Goal: Find specific page/section: Find specific page/section

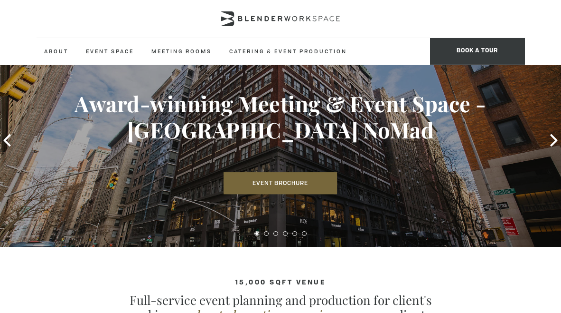
scroll to position [51, 0]
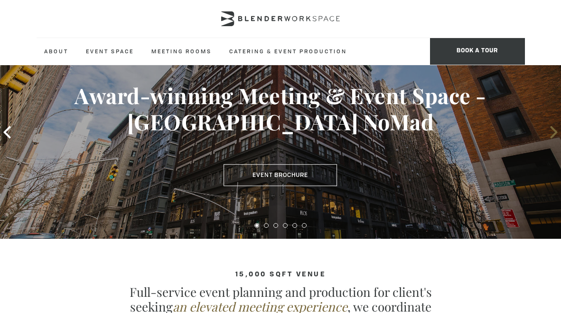
click at [555, 127] on icon at bounding box center [554, 132] width 12 height 12
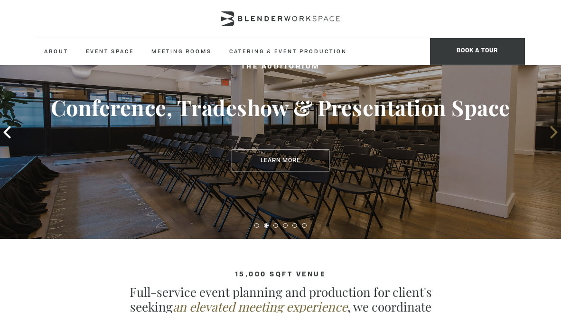
click at [555, 127] on icon at bounding box center [554, 132] width 12 height 12
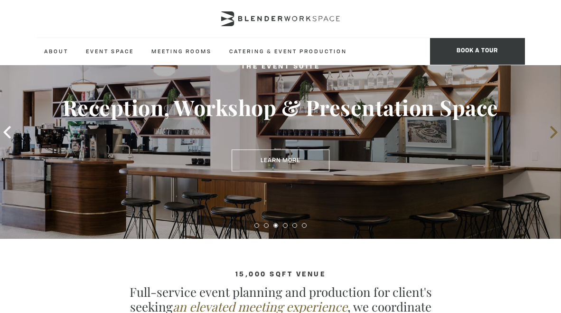
click at [555, 127] on icon at bounding box center [554, 132] width 12 height 12
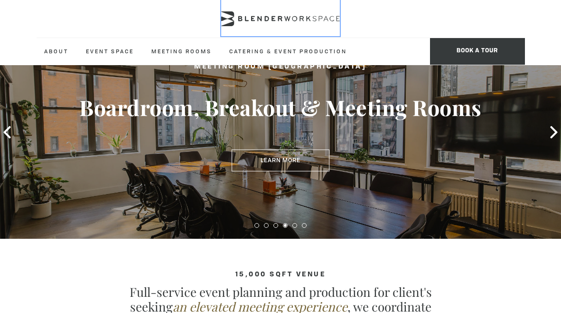
click at [262, 22] on icon at bounding box center [280, 18] width 119 height 15
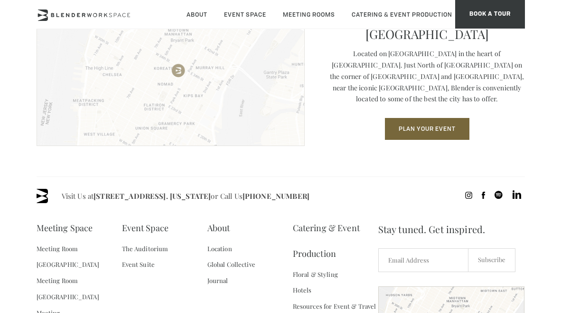
scroll to position [1310, 0]
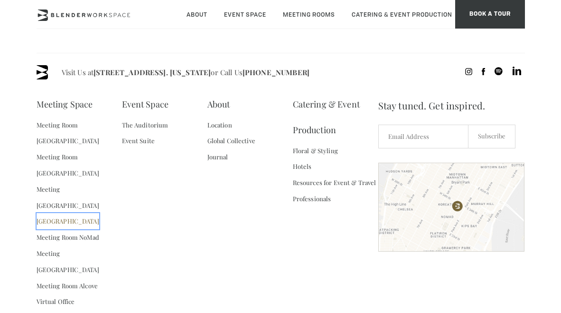
click at [89, 213] on link "[GEOGRAPHIC_DATA]" at bounding box center [68, 221] width 63 height 16
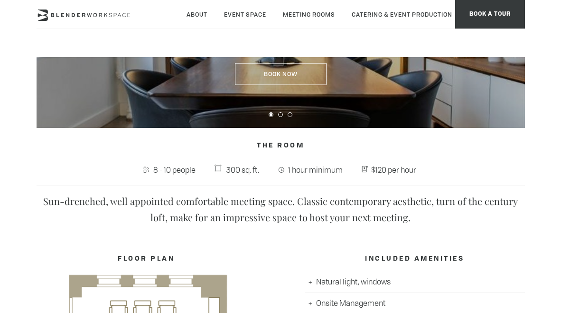
scroll to position [40, 0]
